Goal: Task Accomplishment & Management: Use online tool/utility

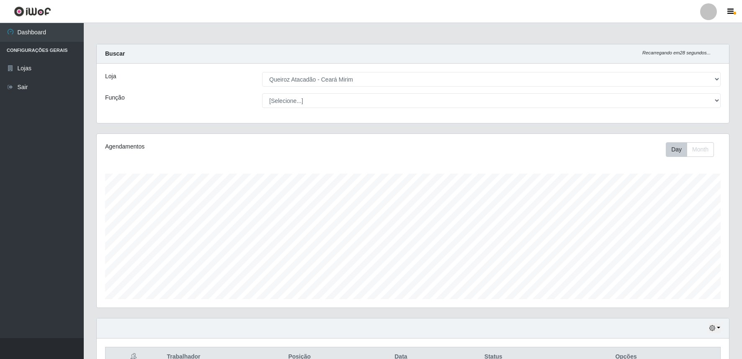
select select "465"
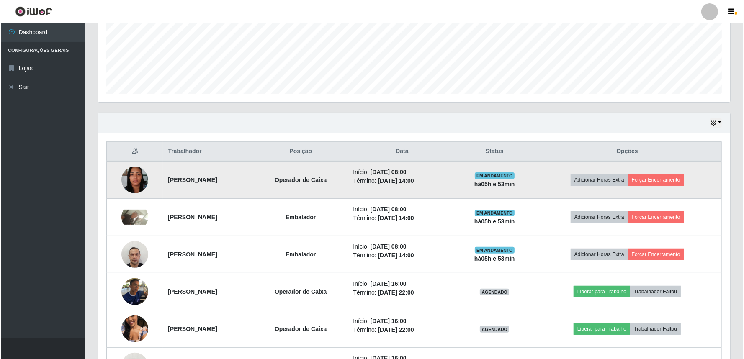
scroll to position [185, 0]
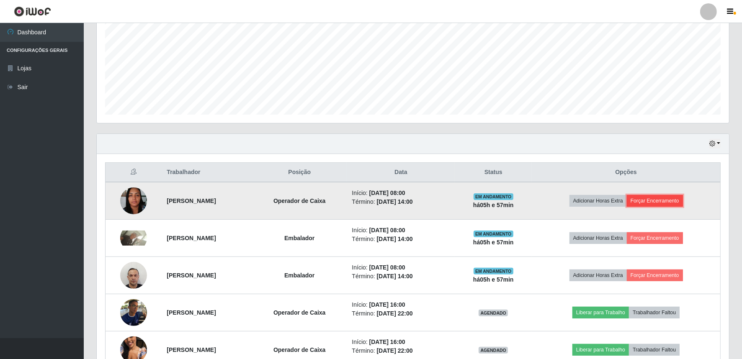
click at [672, 203] on button "Forçar Encerramento" at bounding box center [655, 201] width 56 height 12
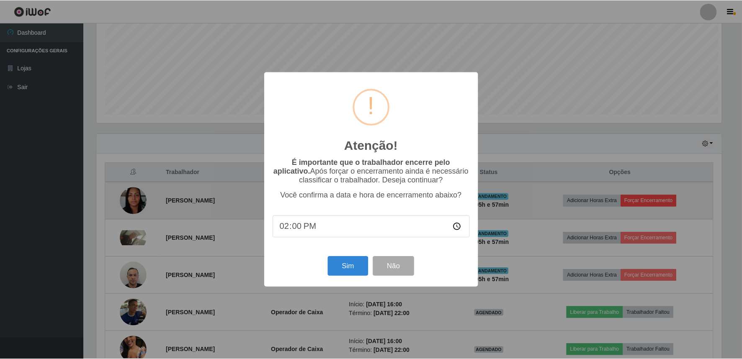
scroll to position [173, 627]
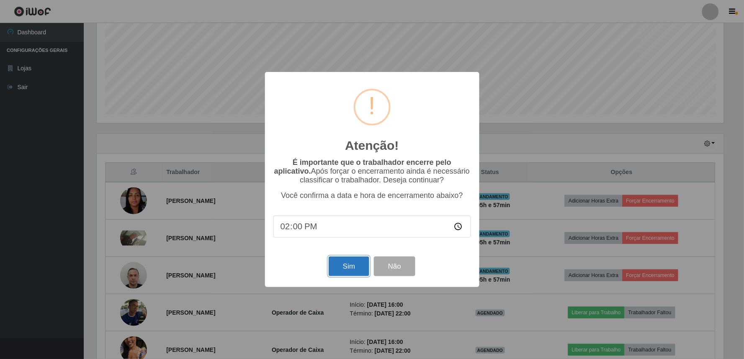
click at [345, 267] on button "Sim" at bounding box center [349, 267] width 41 height 20
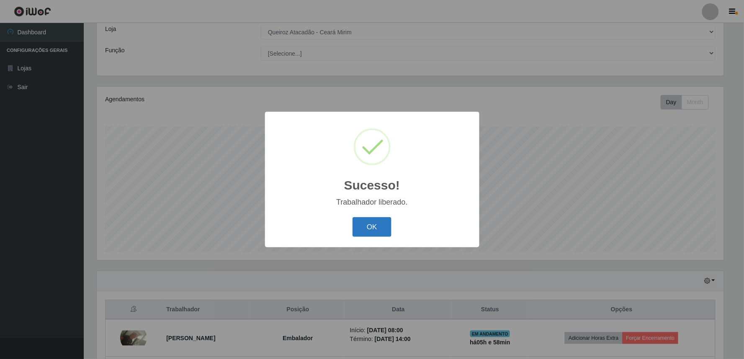
click at [389, 230] on button "OK" at bounding box center [372, 227] width 39 height 20
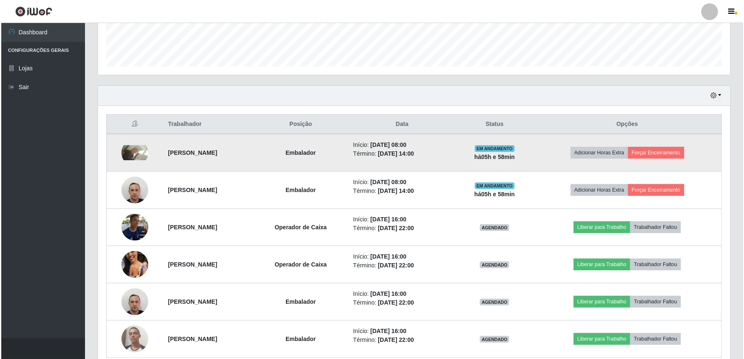
scroll to position [233, 0]
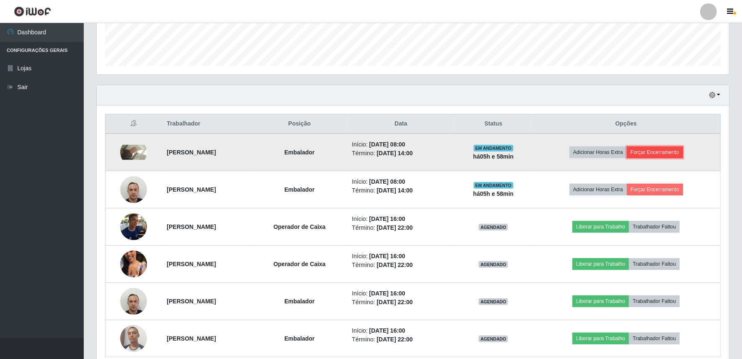
click at [665, 151] on button "Forçar Encerramento" at bounding box center [655, 153] width 56 height 12
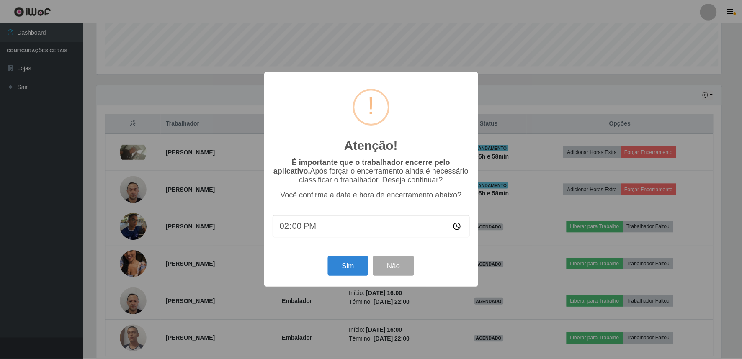
scroll to position [173, 627]
click at [341, 264] on button "Sim" at bounding box center [349, 267] width 41 height 20
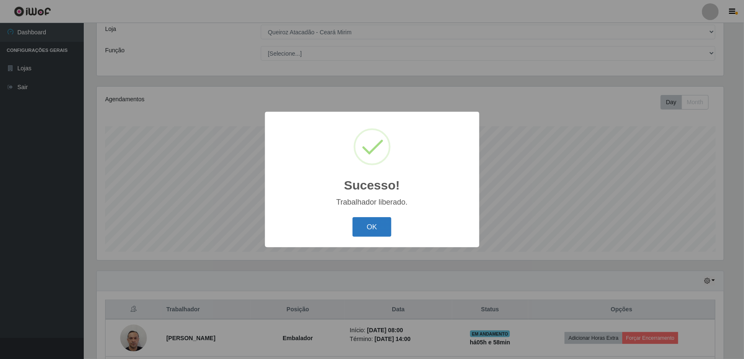
click at [372, 229] on button "OK" at bounding box center [372, 227] width 39 height 20
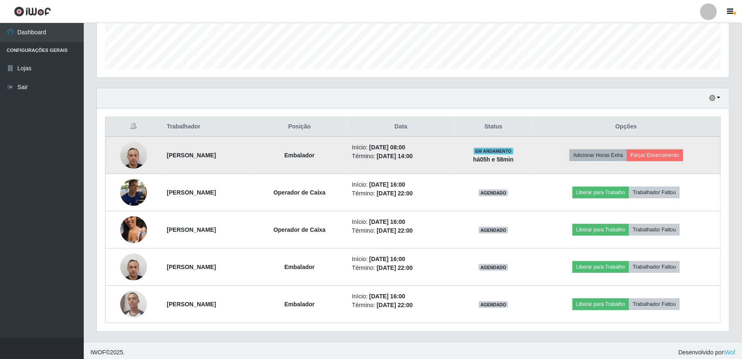
scroll to position [233, 0]
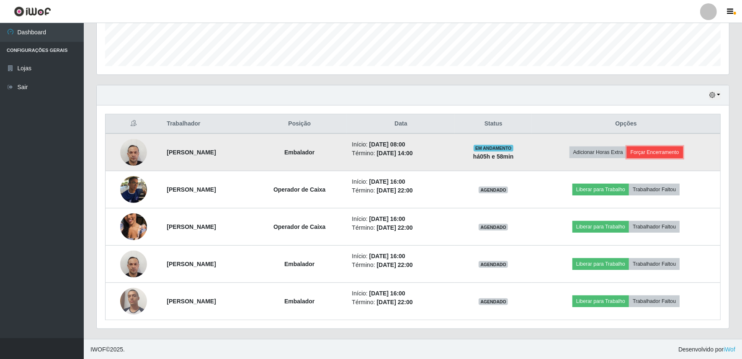
click at [668, 148] on button "Forçar Encerramento" at bounding box center [655, 153] width 56 height 12
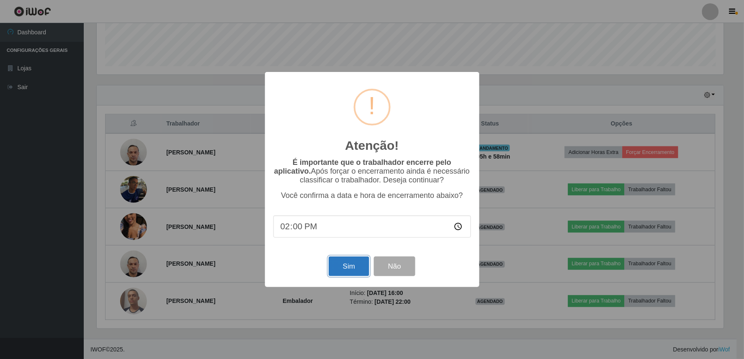
click at [342, 268] on button "Sim" at bounding box center [349, 267] width 41 height 20
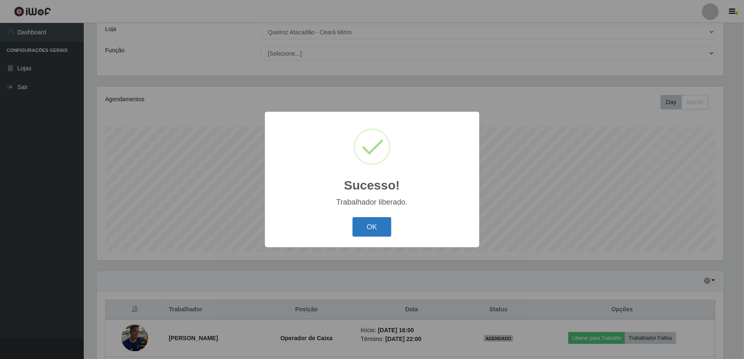
click at [379, 225] on button "OK" at bounding box center [372, 227] width 39 height 20
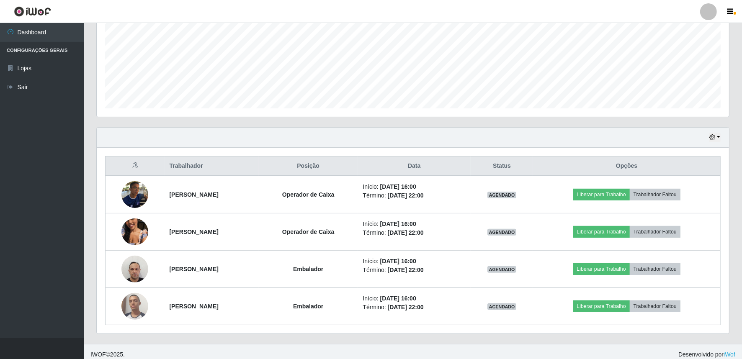
scroll to position [197, 0]
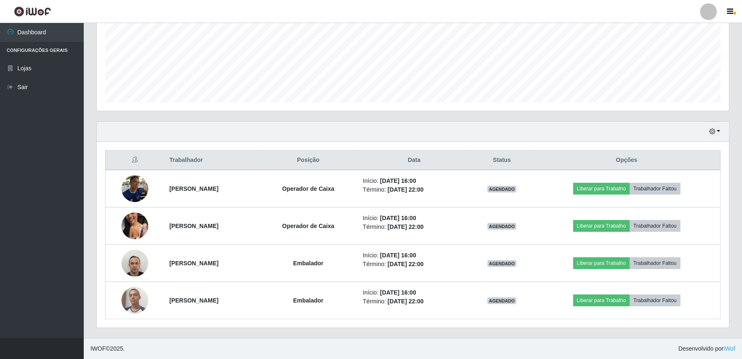
click at [721, 131] on div "Hoje 1 dia 3 dias 1 Semana Não encerrados" at bounding box center [413, 132] width 632 height 20
click at [717, 131] on button "button" at bounding box center [715, 132] width 12 height 10
click at [692, 170] on button "1 dia" at bounding box center [687, 164] width 66 height 18
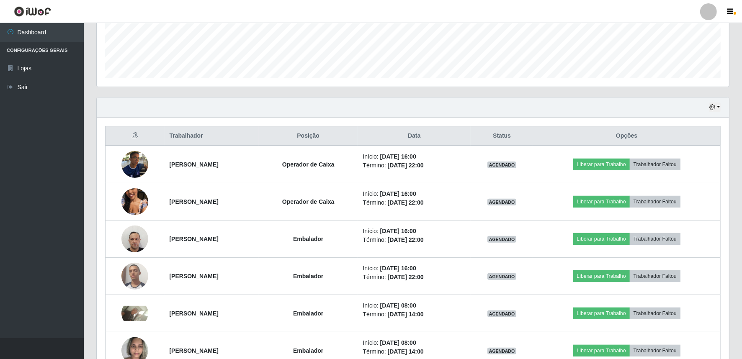
scroll to position [210, 0]
